Goal: Information Seeking & Learning: Learn about a topic

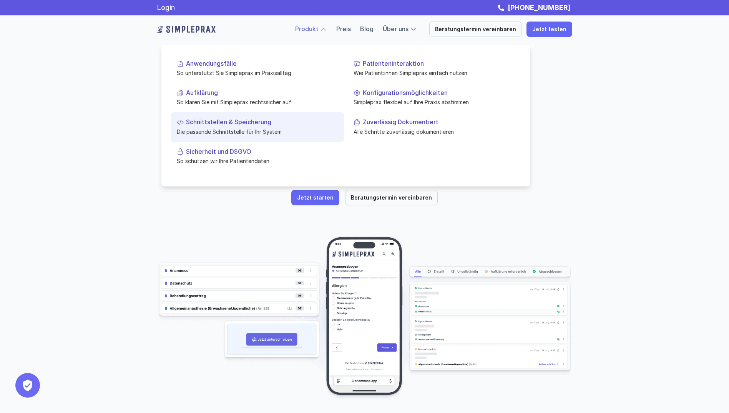
click at [265, 129] on p "Die passende Schnittstelle für Ihr System" at bounding box center [257, 131] width 161 height 8
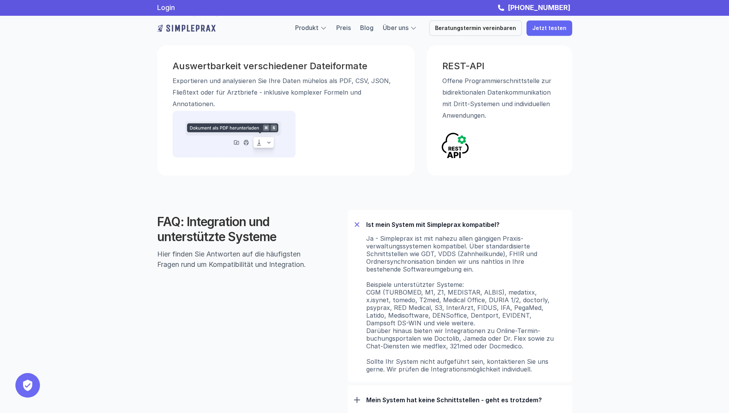
scroll to position [308, 0]
